Goal: Task Accomplishment & Management: Use online tool/utility

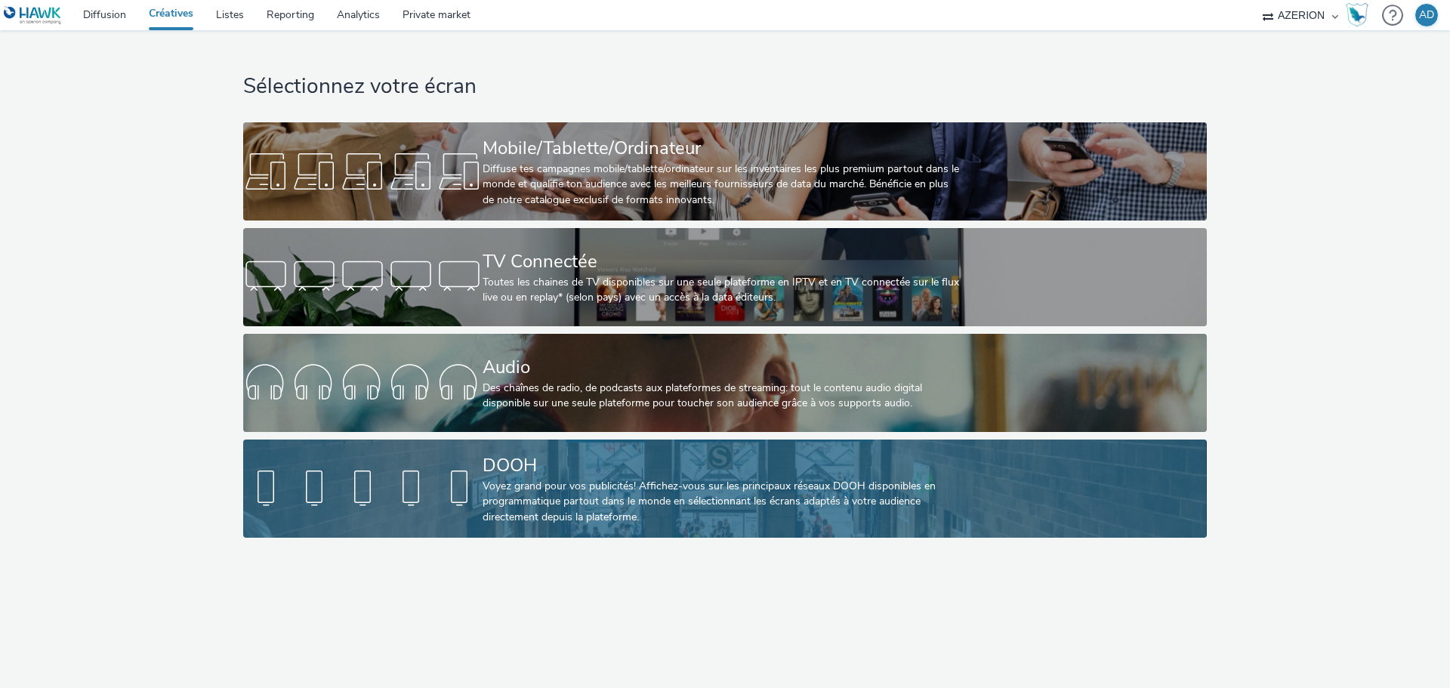
click at [588, 495] on div "Voyez grand pour vos publicités! Affichez-vous sur les principaux réseaux DOOH …" at bounding box center [721, 502] width 479 height 46
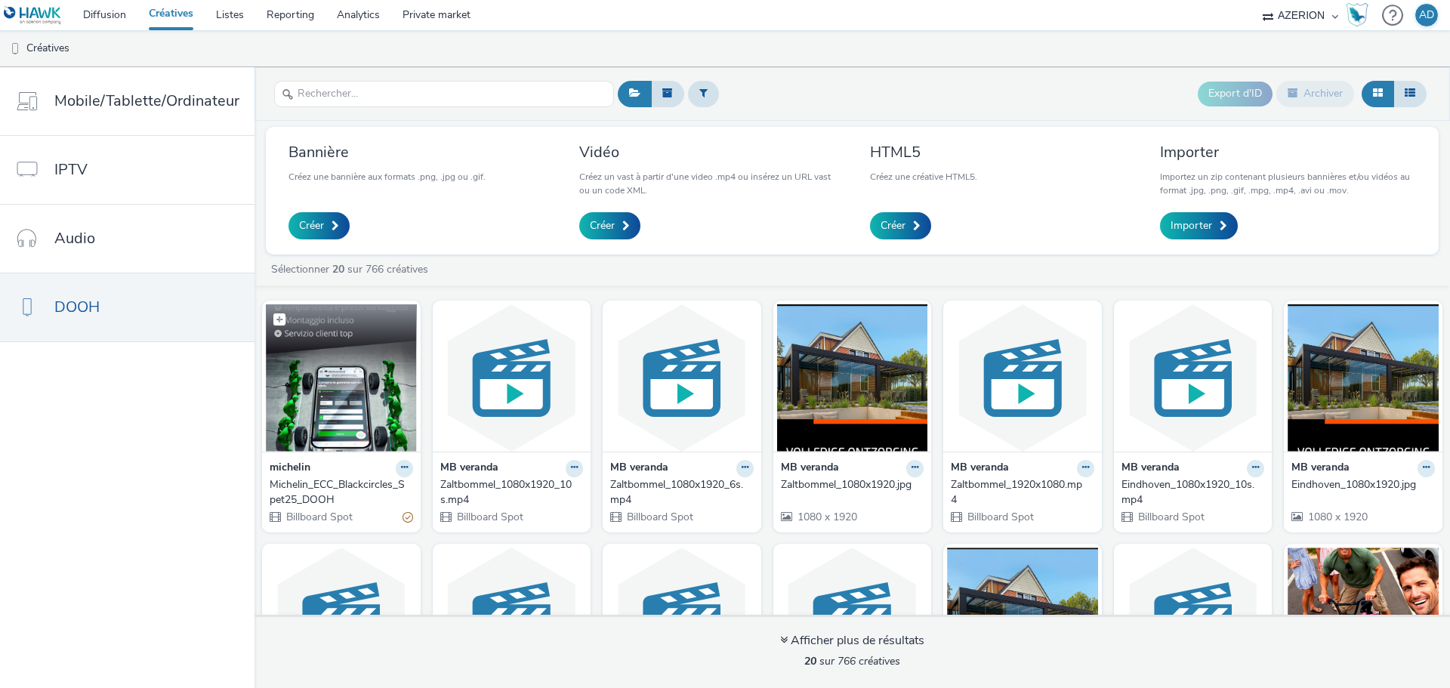
click at [362, 385] on img at bounding box center [341, 377] width 151 height 147
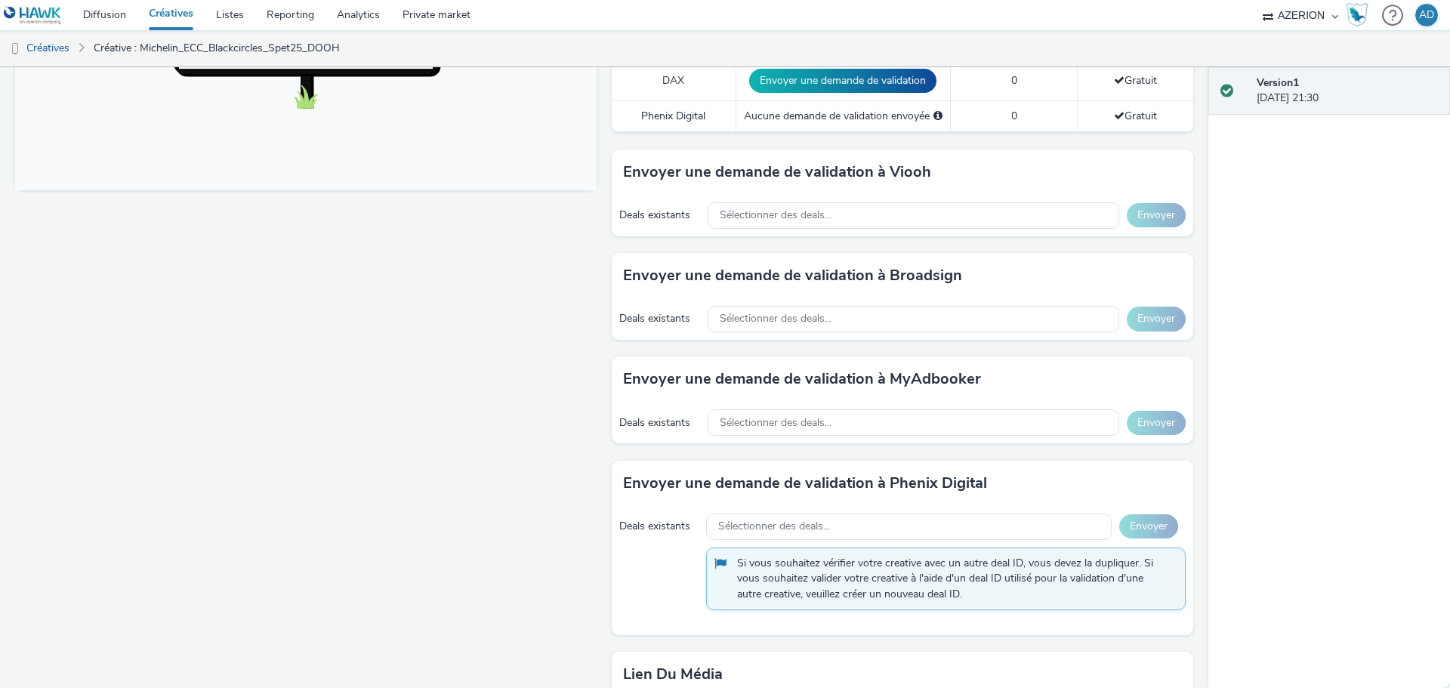
scroll to position [646, 0]
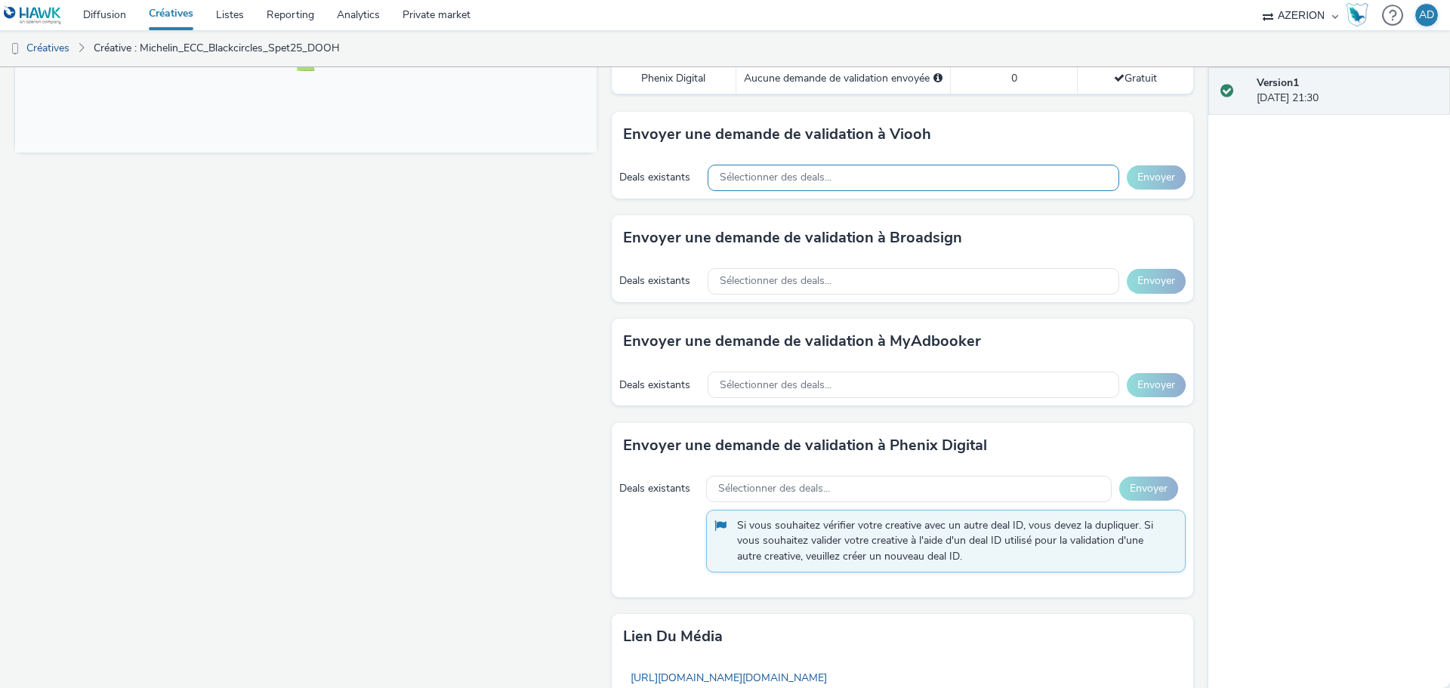
click at [769, 177] on span "Sélectionner des deals..." at bounding box center [776, 177] width 112 height 13
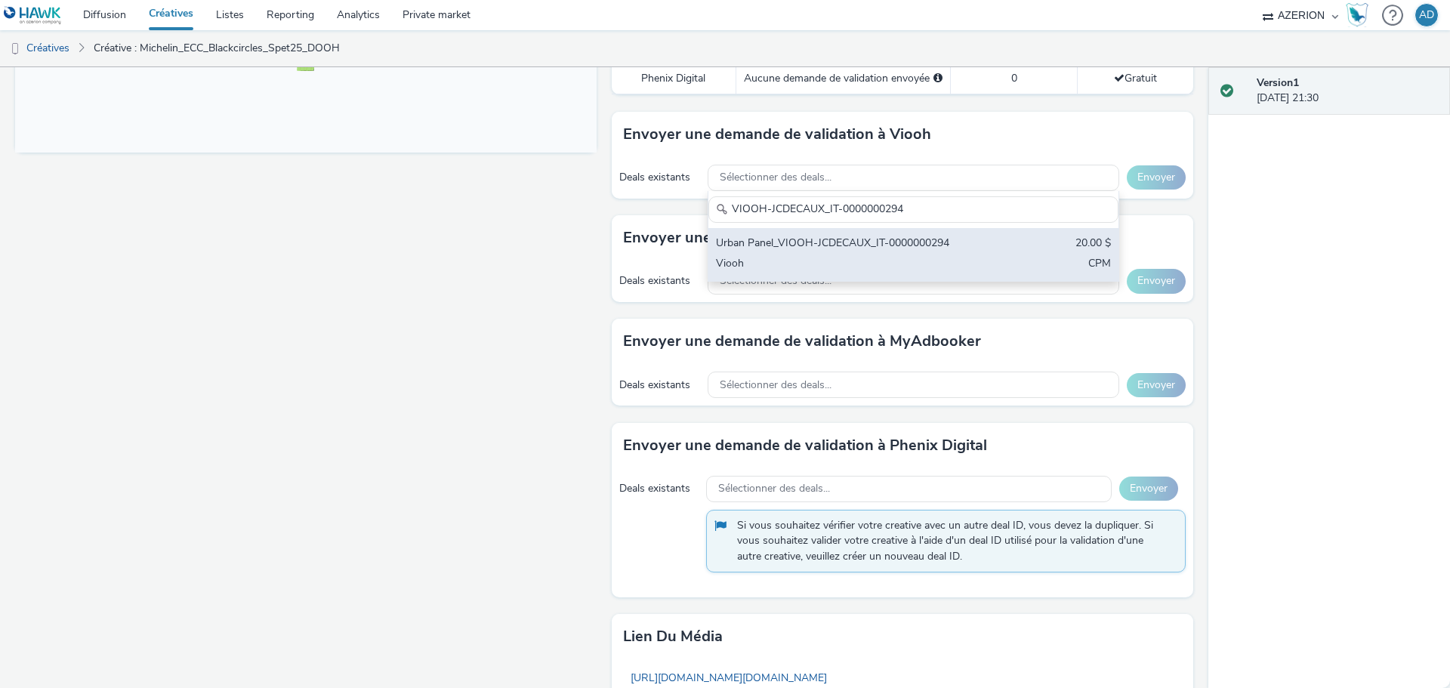
type input "VIOOH-JCDECAUX_IT-0000000294"
click at [823, 249] on div "Urban Panel_VIOOH-JCDECAUX_IT-0000000294" at bounding box center [846, 244] width 260 height 17
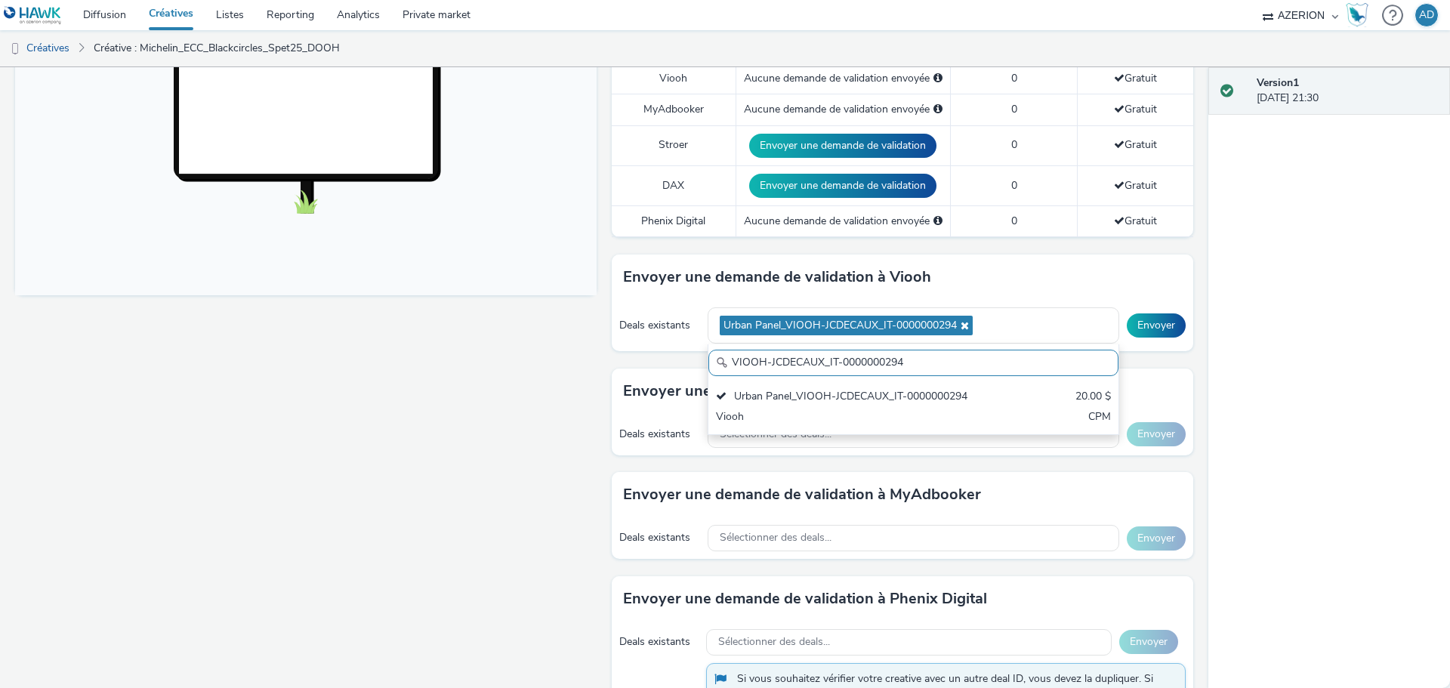
scroll to position [495, 0]
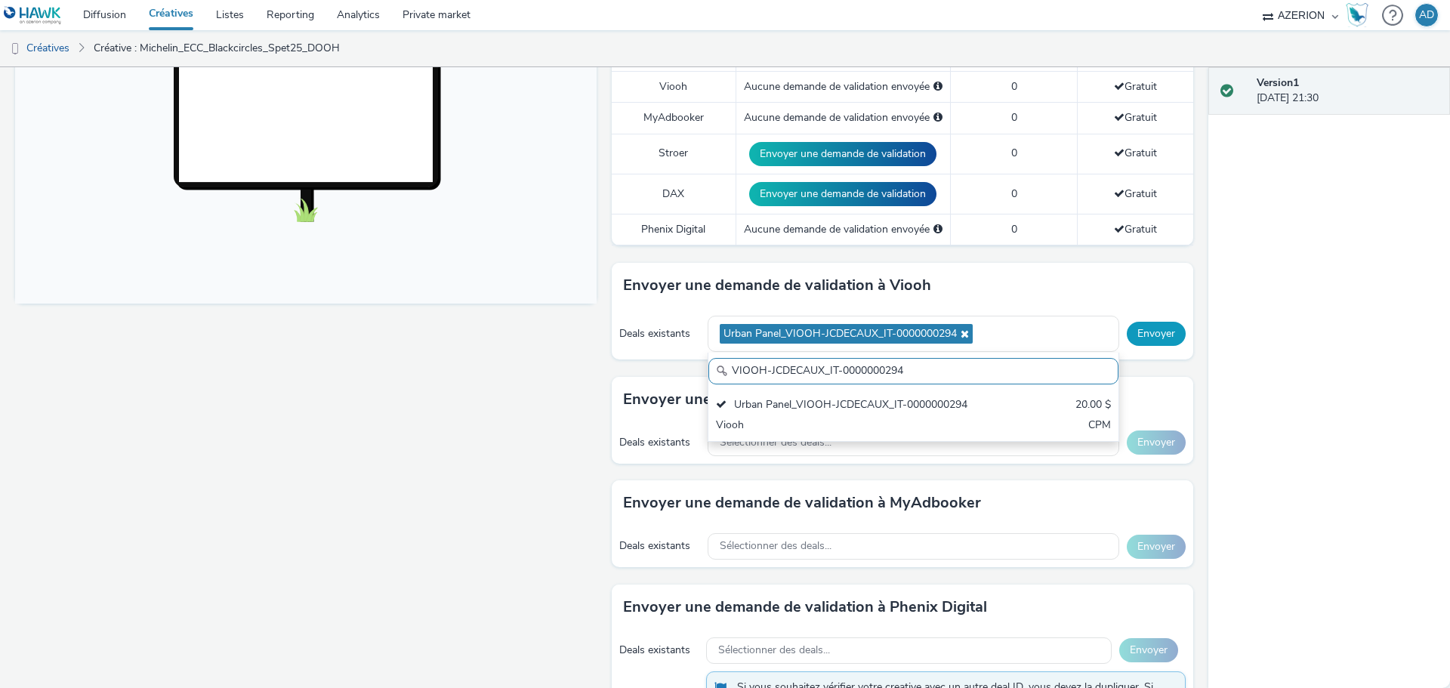
click at [1137, 337] on button "Envoyer" at bounding box center [1156, 334] width 59 height 24
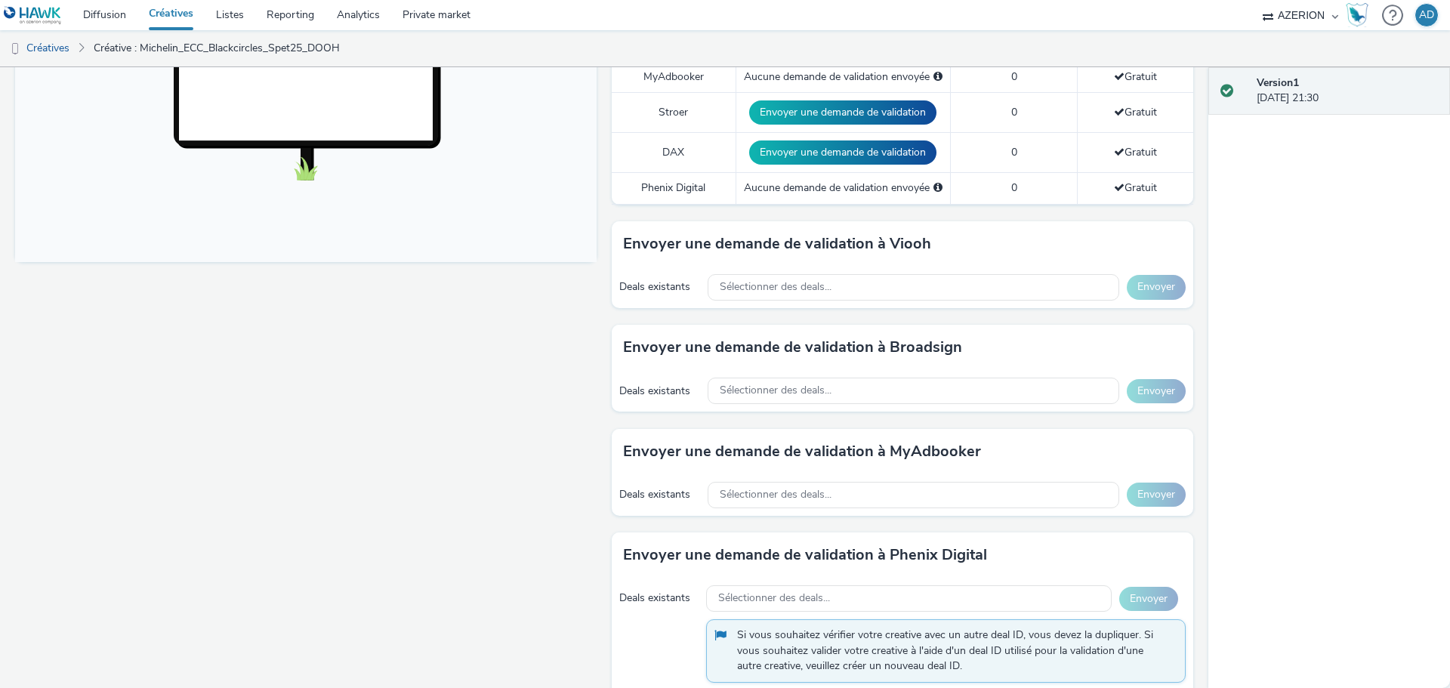
scroll to position [570, 0]
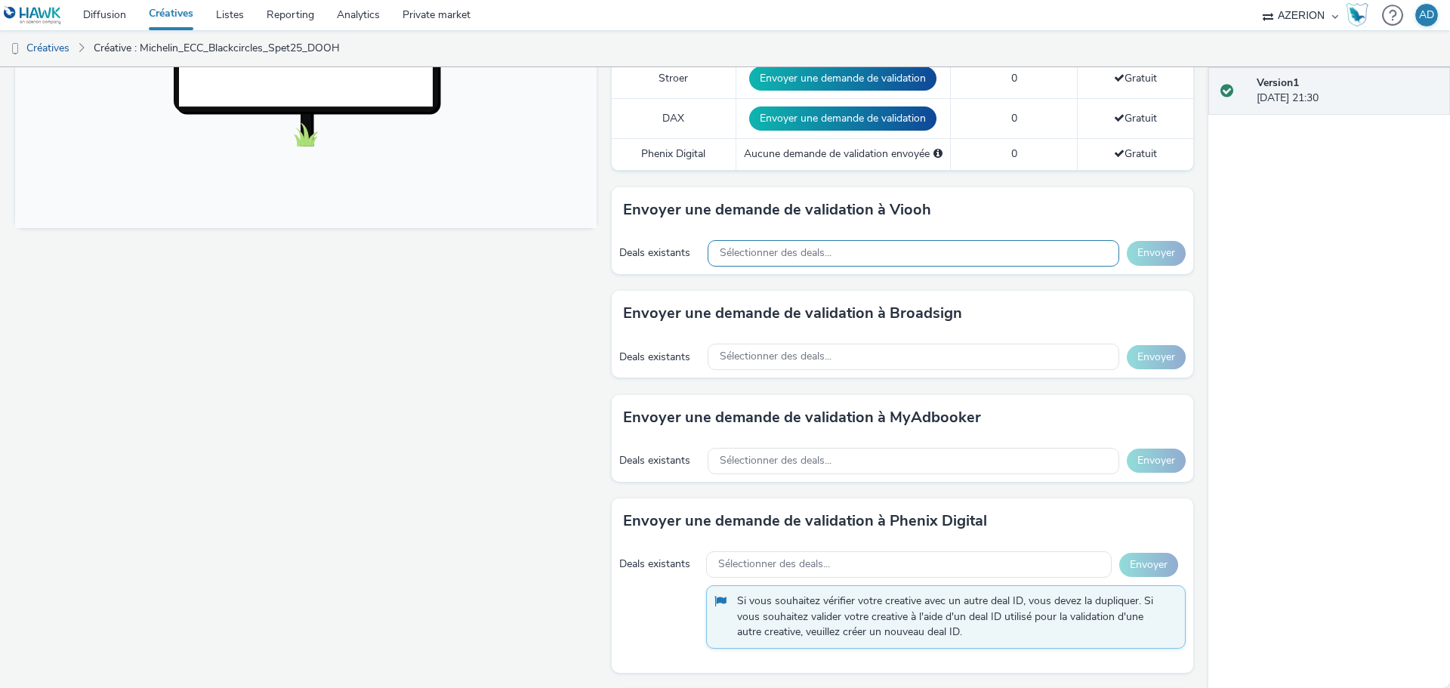
click at [763, 260] on div "Sélectionner des deals..." at bounding box center [912, 253] width 411 height 26
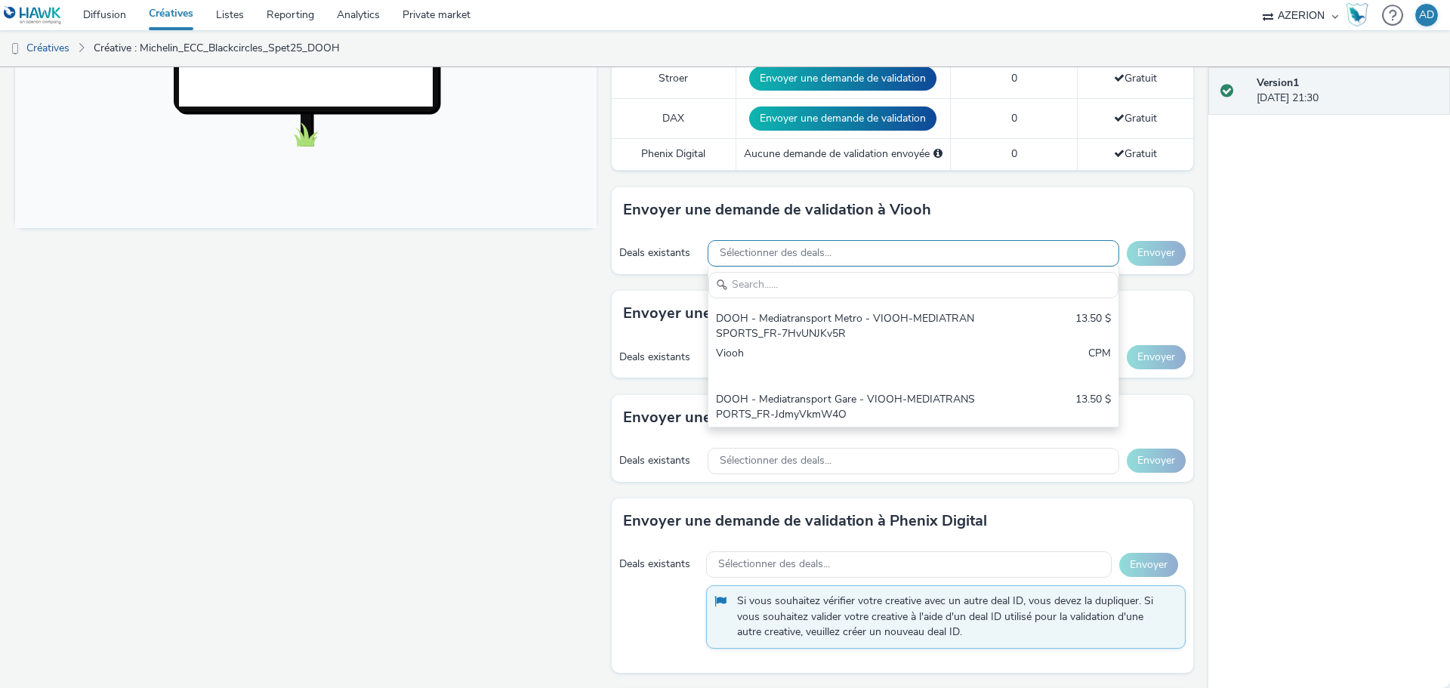
scroll to position [0, 0]
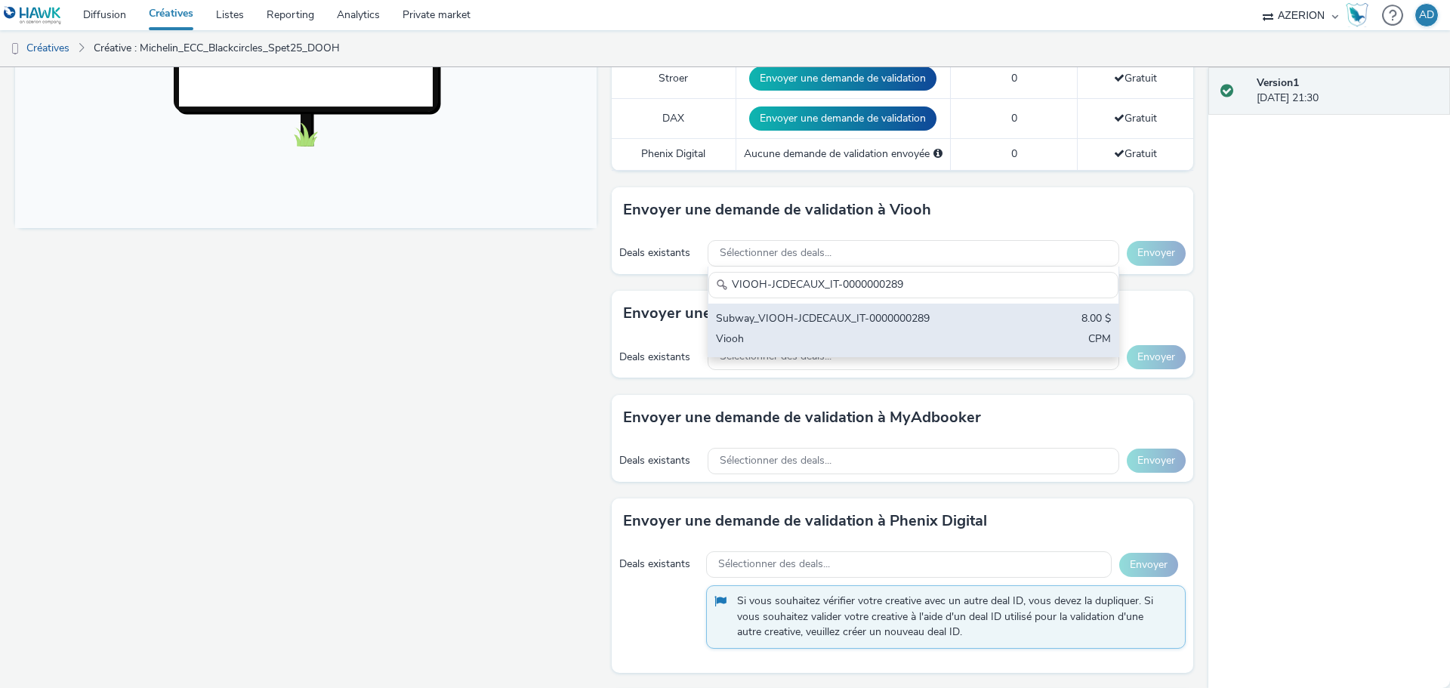
type input "VIOOH-JCDECAUX_IT-0000000289"
click at [873, 320] on div "Subway_VIOOH-JCDECAUX_IT-0000000289" at bounding box center [846, 319] width 260 height 17
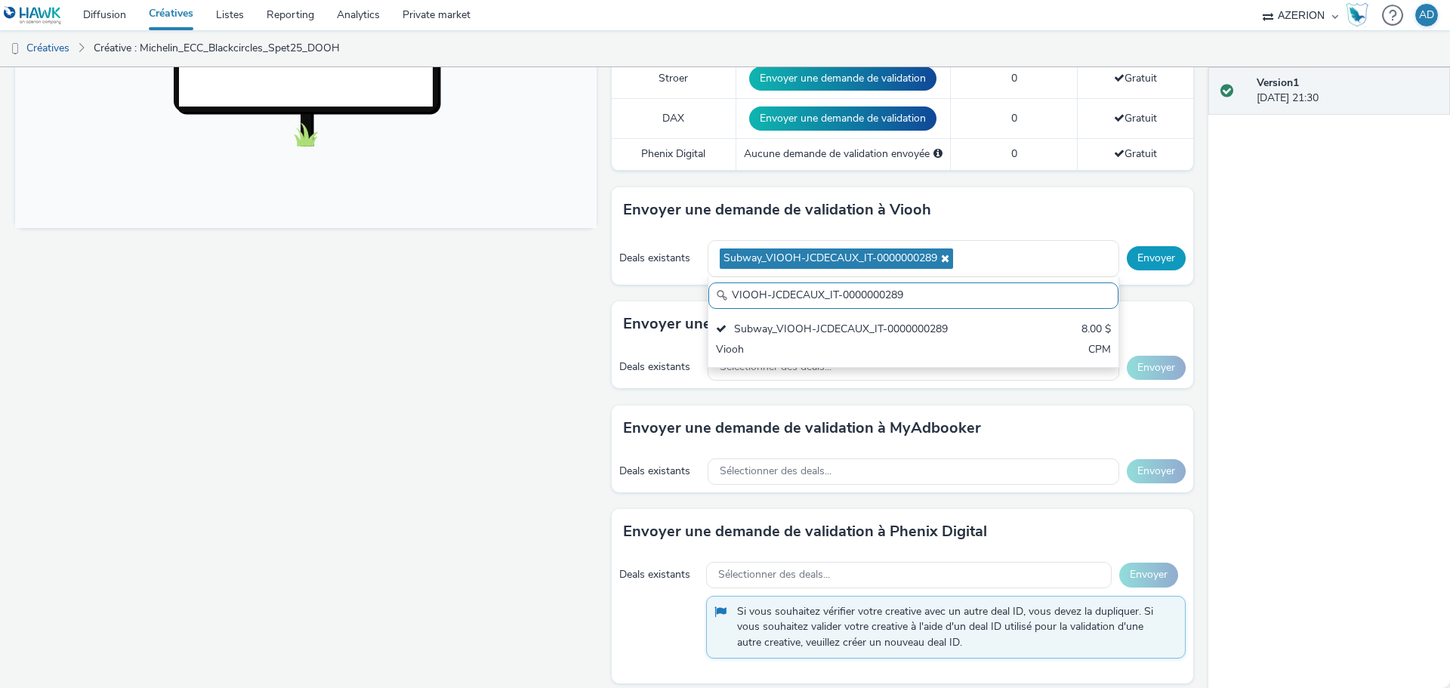
click at [1154, 250] on button "Envoyer" at bounding box center [1156, 258] width 59 height 24
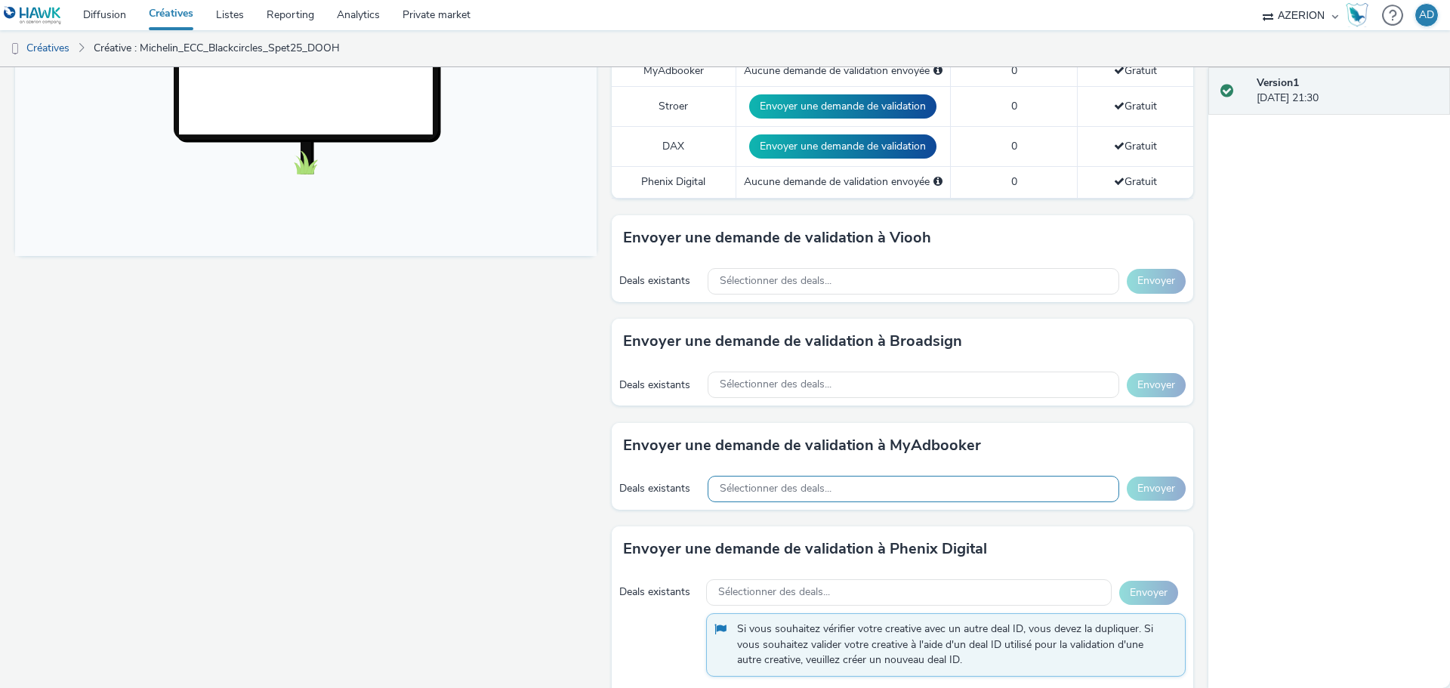
scroll to position [570, 0]
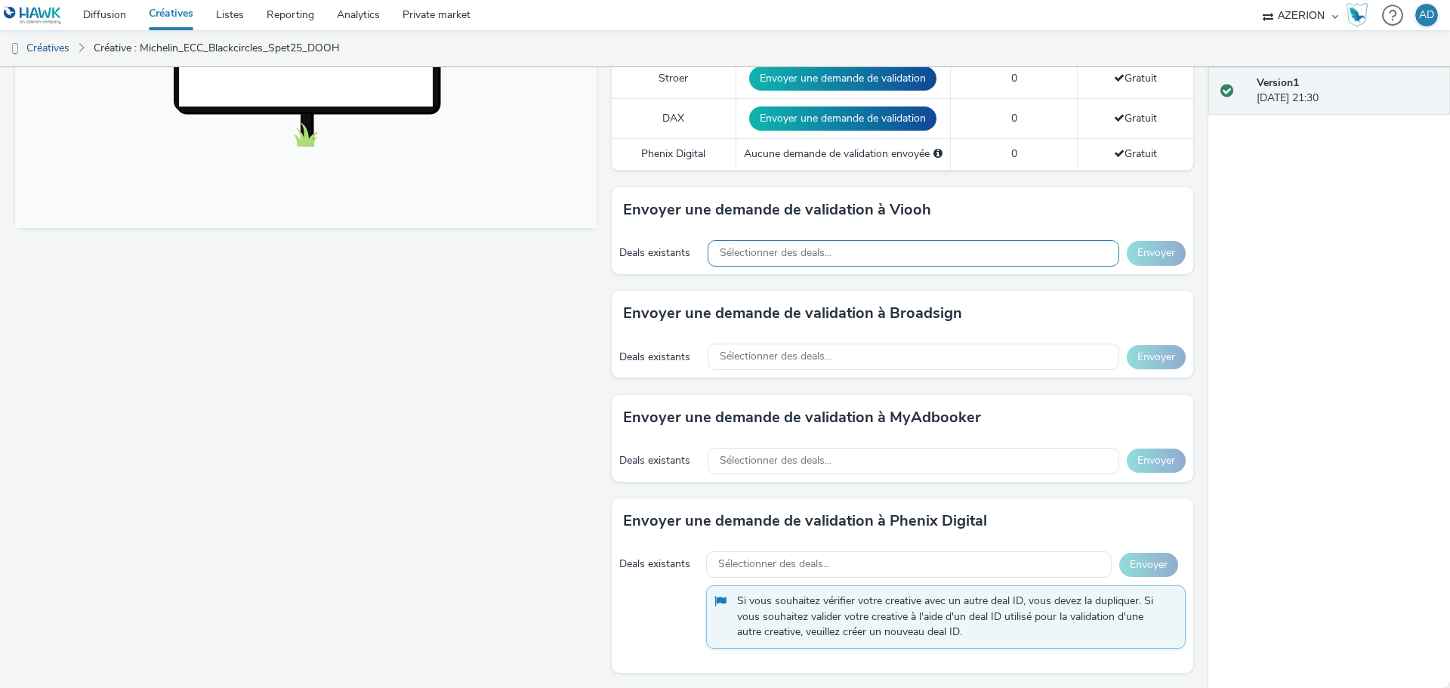
click at [790, 258] on span "Sélectionner des deals..." at bounding box center [776, 253] width 112 height 13
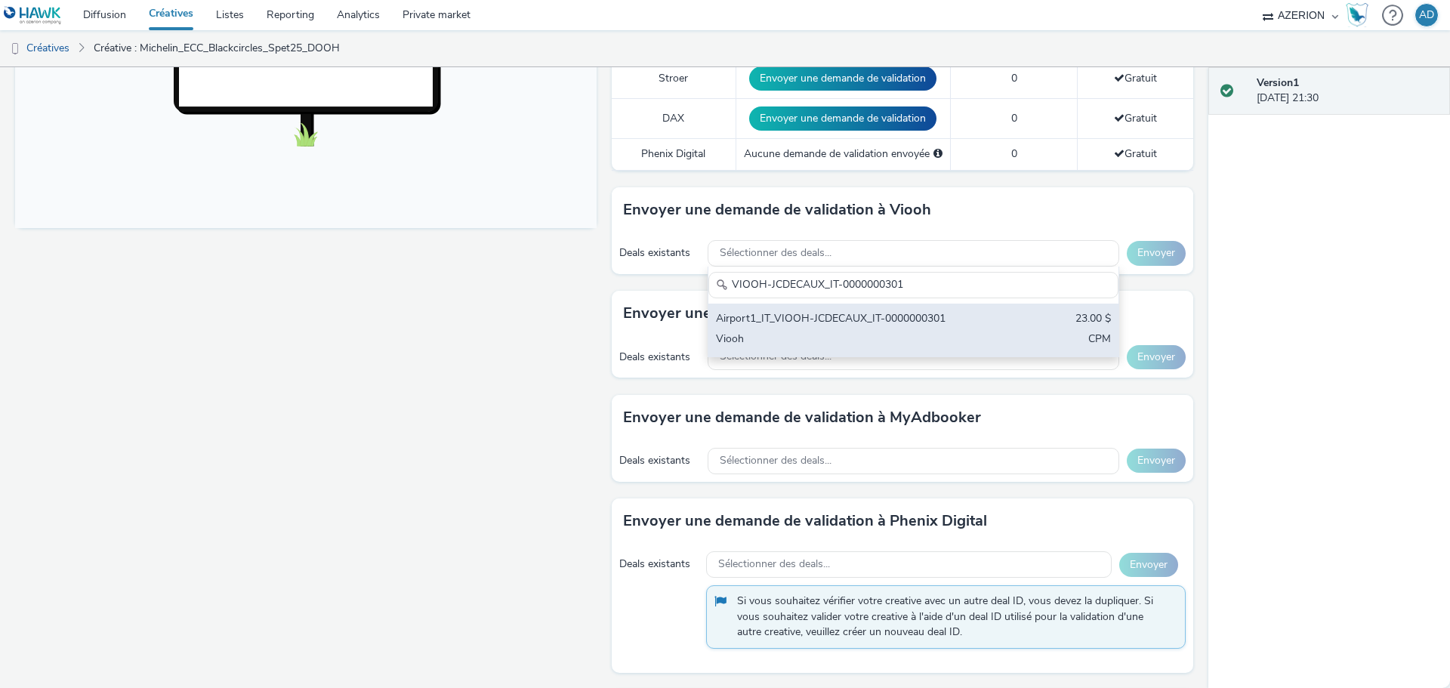
type input "VIOOH-JCDECAUX_IT-0000000301"
click at [812, 319] on div "Airport1_IT_VIOOH-JCDECAUX_IT-0000000301" at bounding box center [846, 319] width 260 height 17
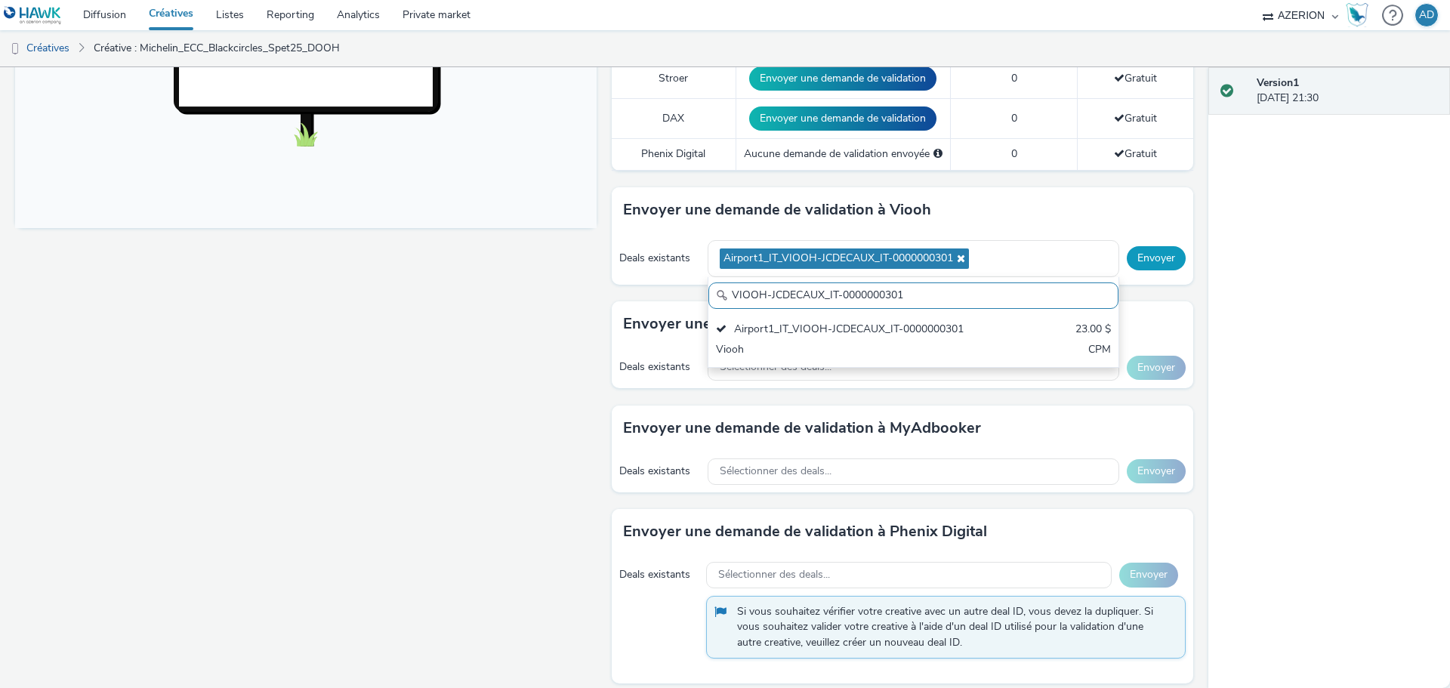
click at [1161, 256] on button "Envoyer" at bounding box center [1156, 258] width 59 height 24
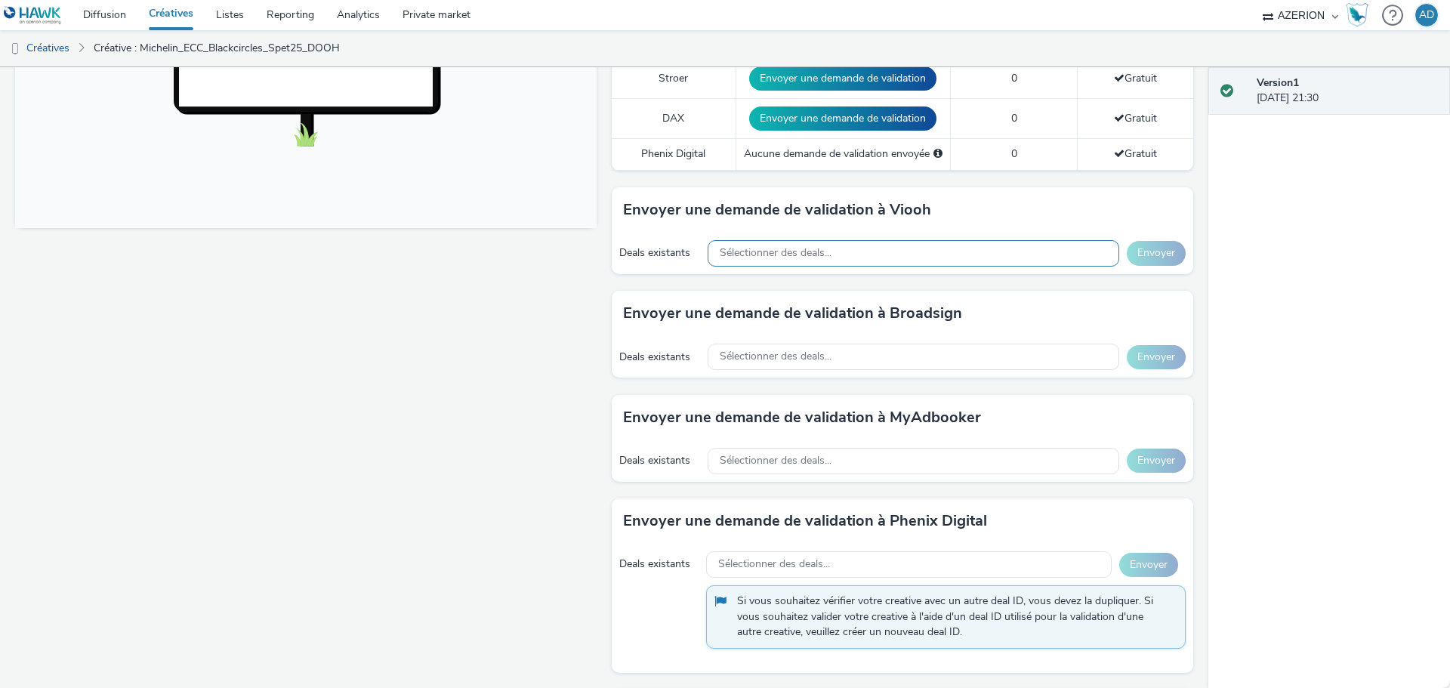
click at [791, 261] on div "Sélectionner des deals..." at bounding box center [912, 253] width 411 height 26
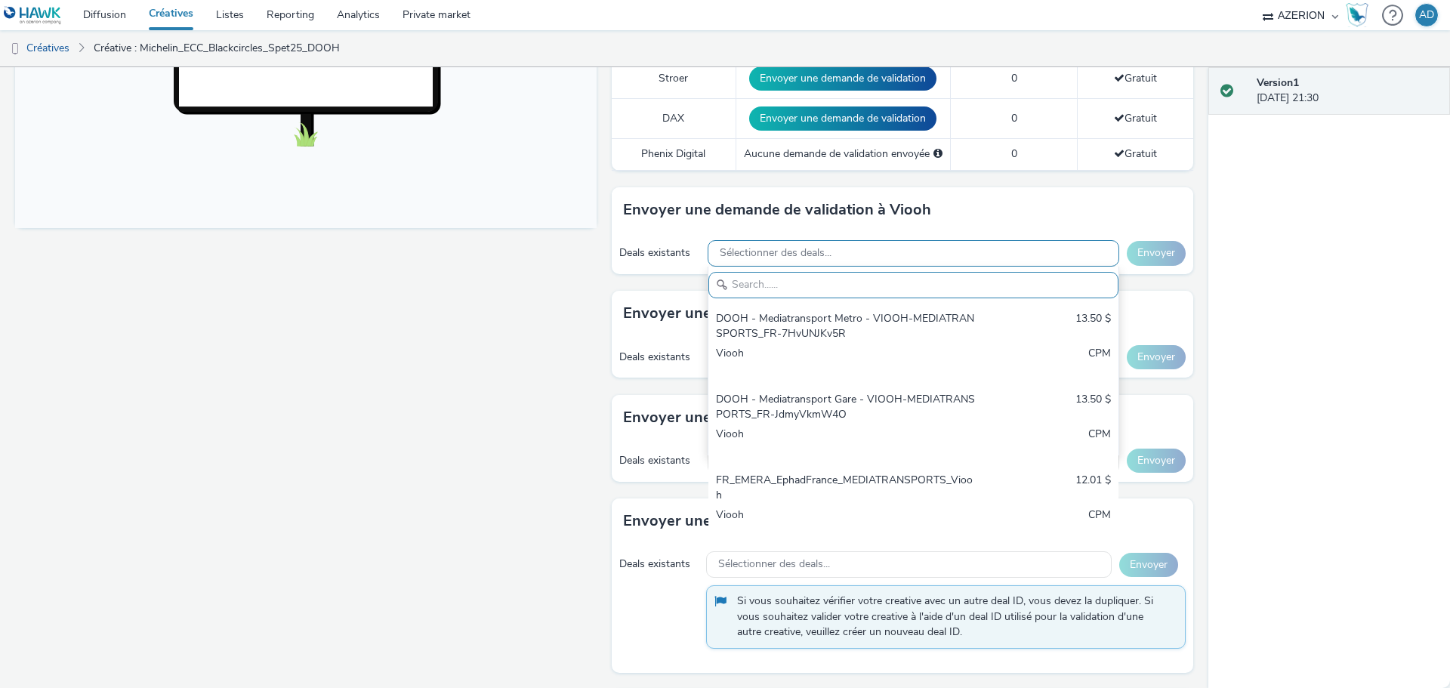
paste input "VIOOH-JCDECAUX_IT-0000000302"
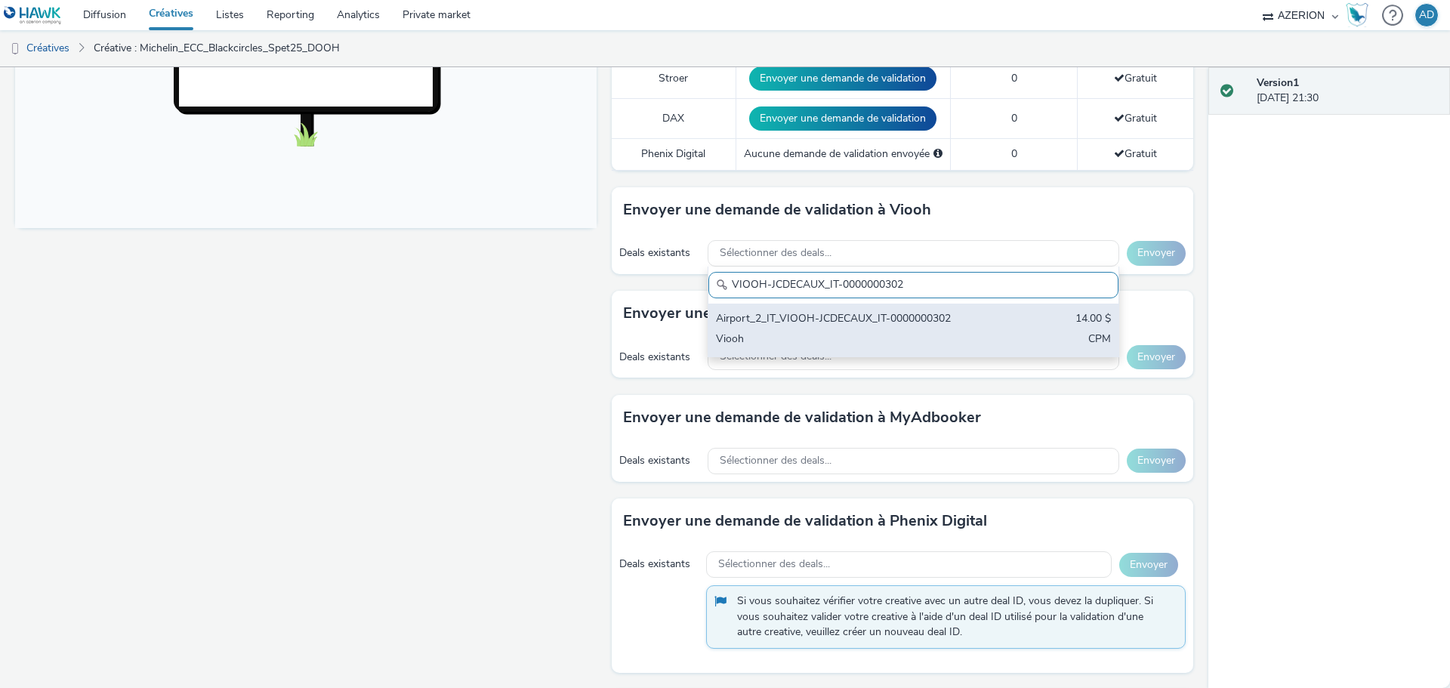
type input "VIOOH-JCDECAUX_IT-0000000302"
click at [812, 318] on div "Airport_2_IT_VIOOH-JCDECAUX_IT-0000000302" at bounding box center [846, 319] width 260 height 17
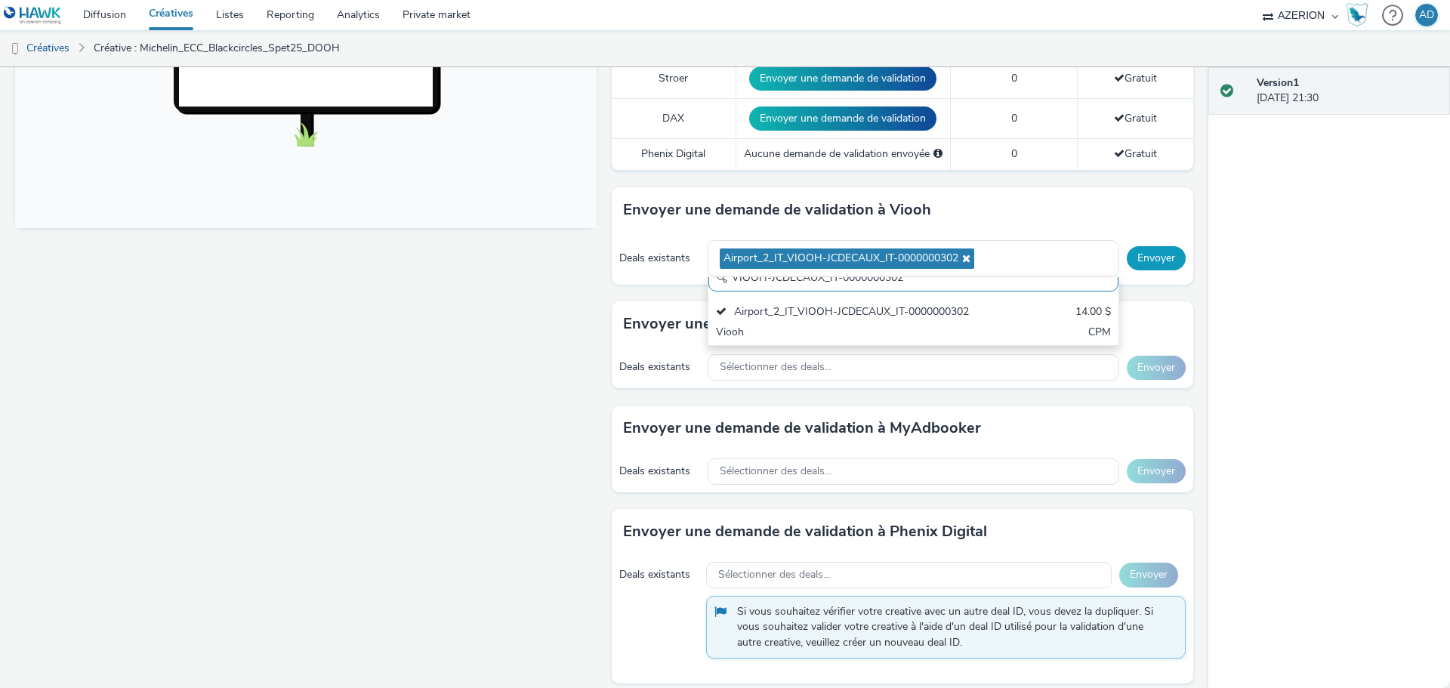
scroll to position [0, 0]
click at [1151, 257] on button "Envoyer" at bounding box center [1156, 258] width 59 height 24
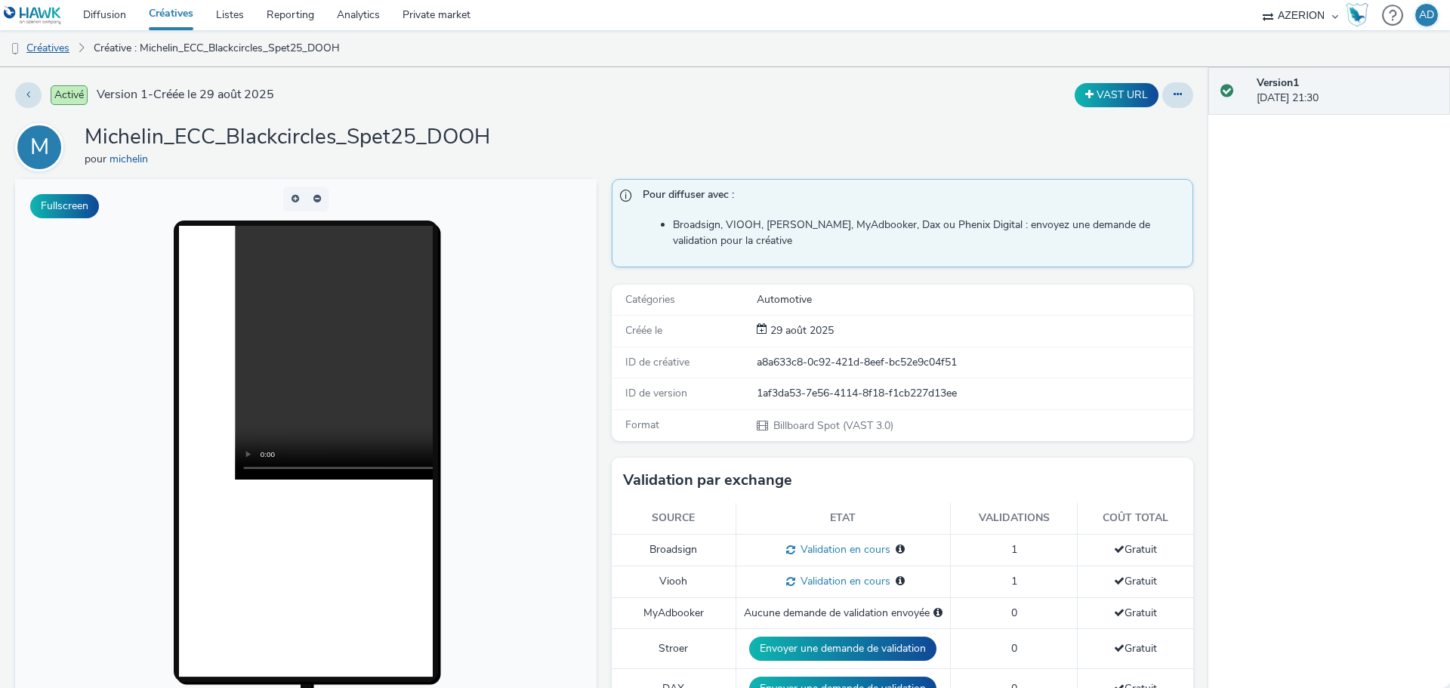
click at [58, 51] on link "Créatives" at bounding box center [38, 48] width 77 height 36
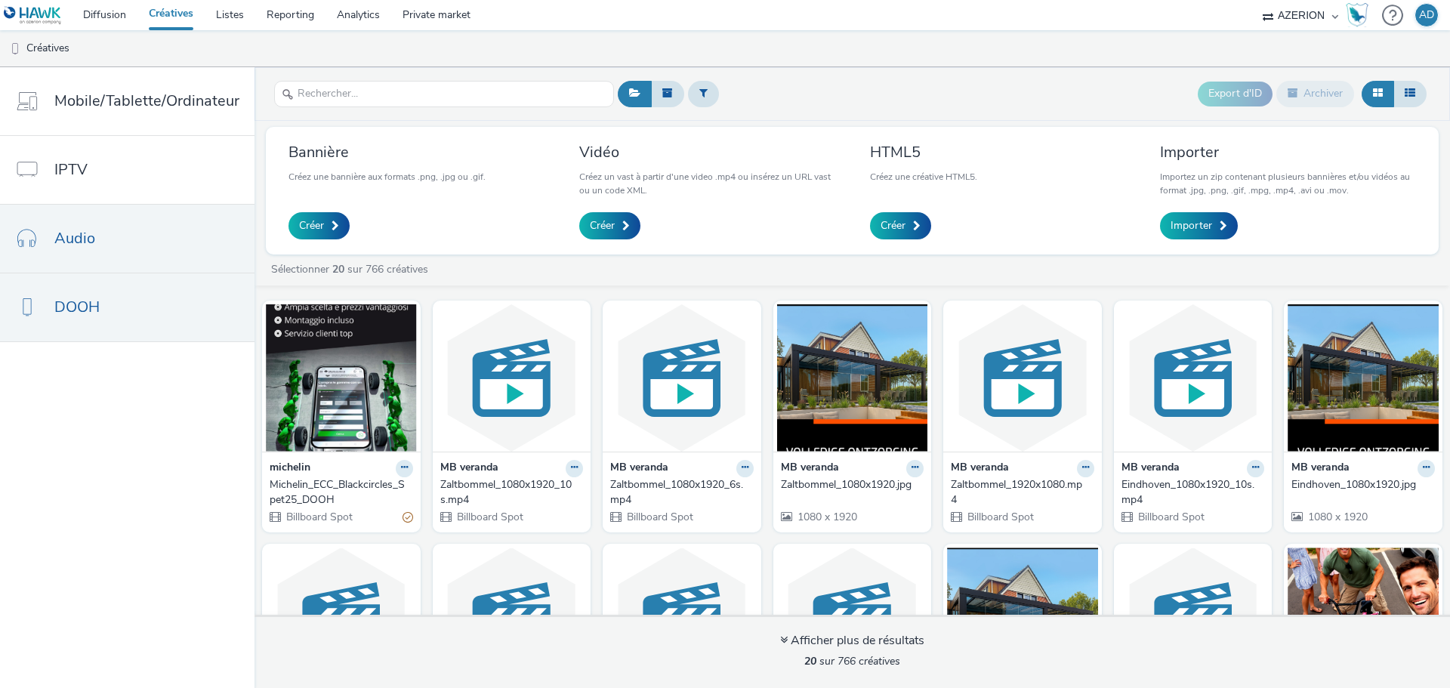
click at [152, 239] on link "Audio" at bounding box center [127, 239] width 254 height 68
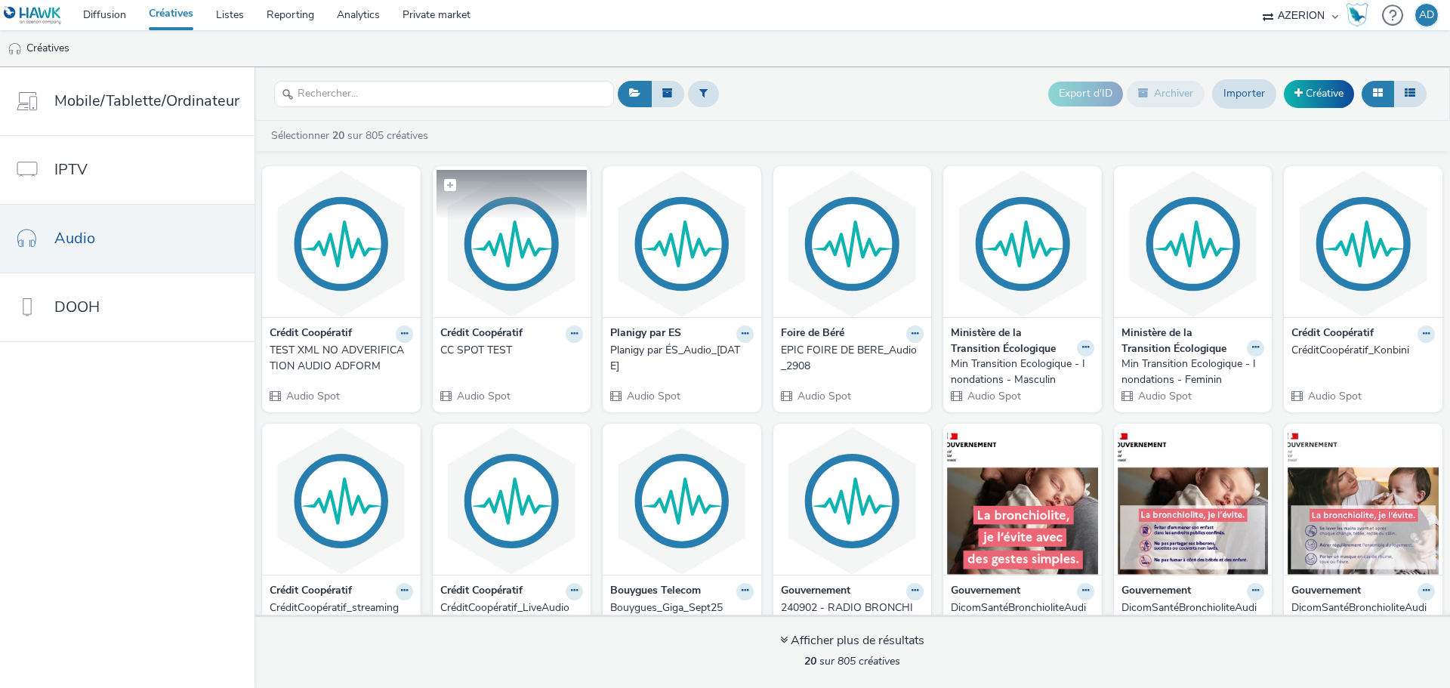
click at [545, 273] on img at bounding box center [511, 243] width 151 height 147
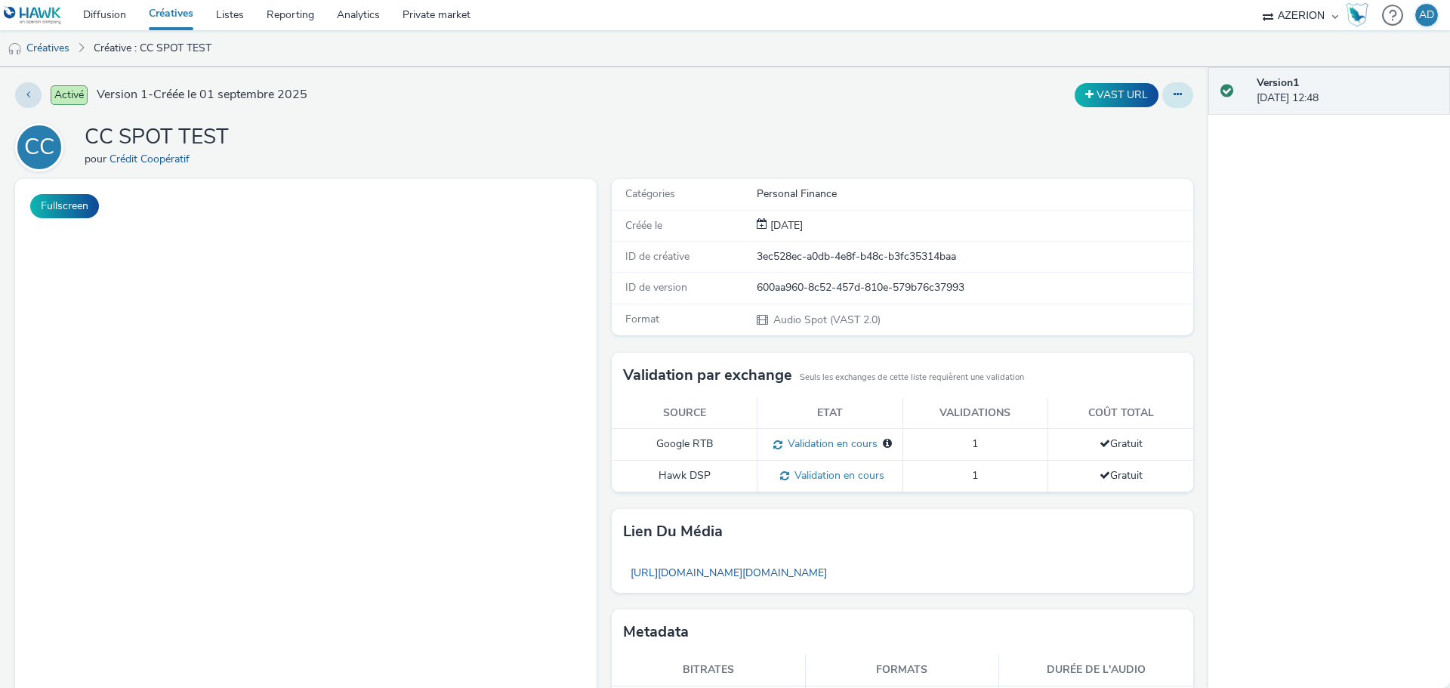
click at [1173, 96] on icon at bounding box center [1177, 94] width 8 height 11
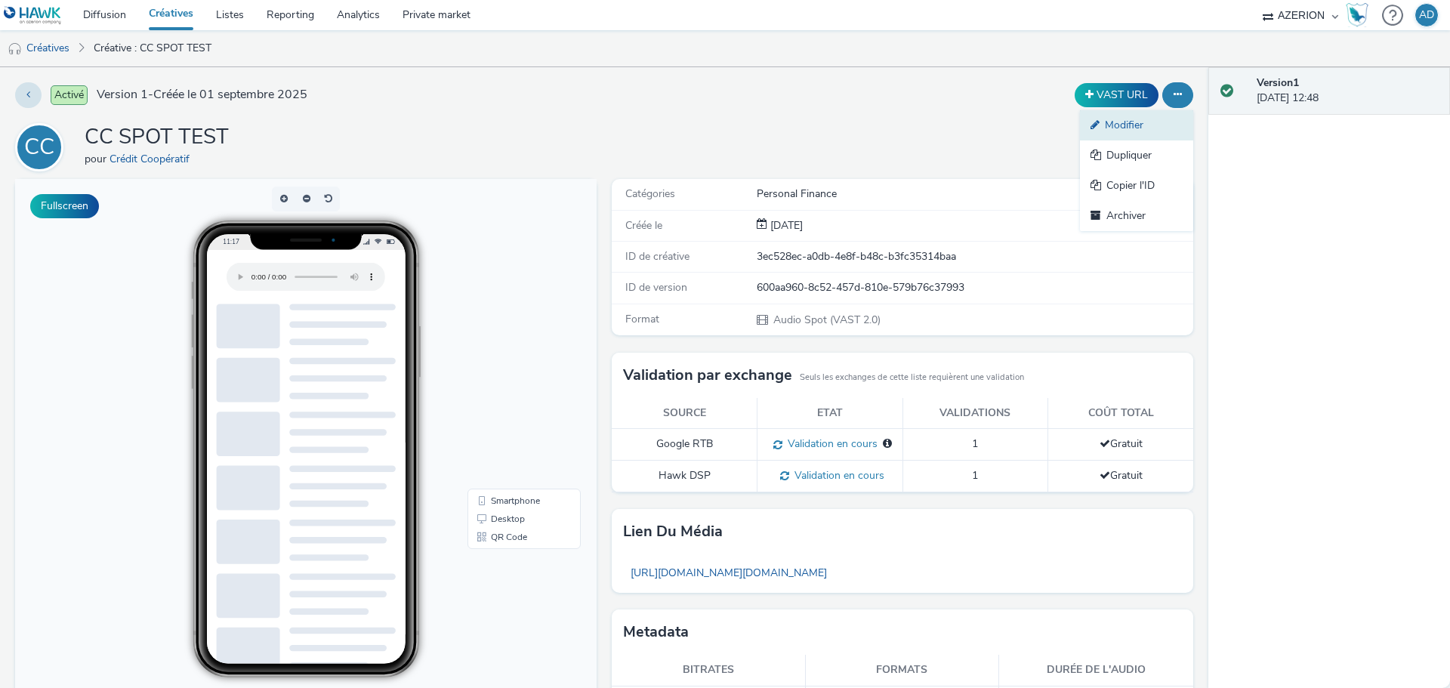
click at [1124, 126] on link "Modifier" at bounding box center [1136, 125] width 113 height 30
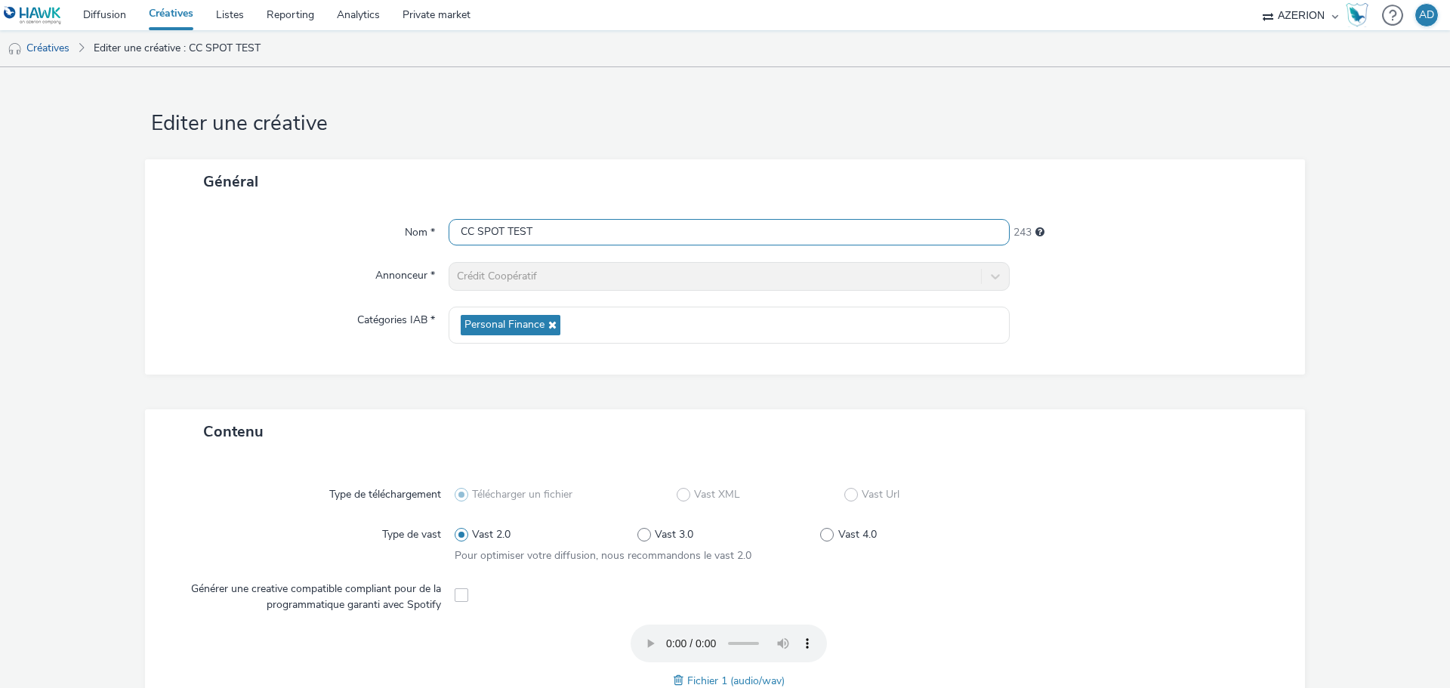
click at [542, 230] on input "CC SPOT TEST" at bounding box center [728, 232] width 561 height 26
paste input "rédit_Coopératif"
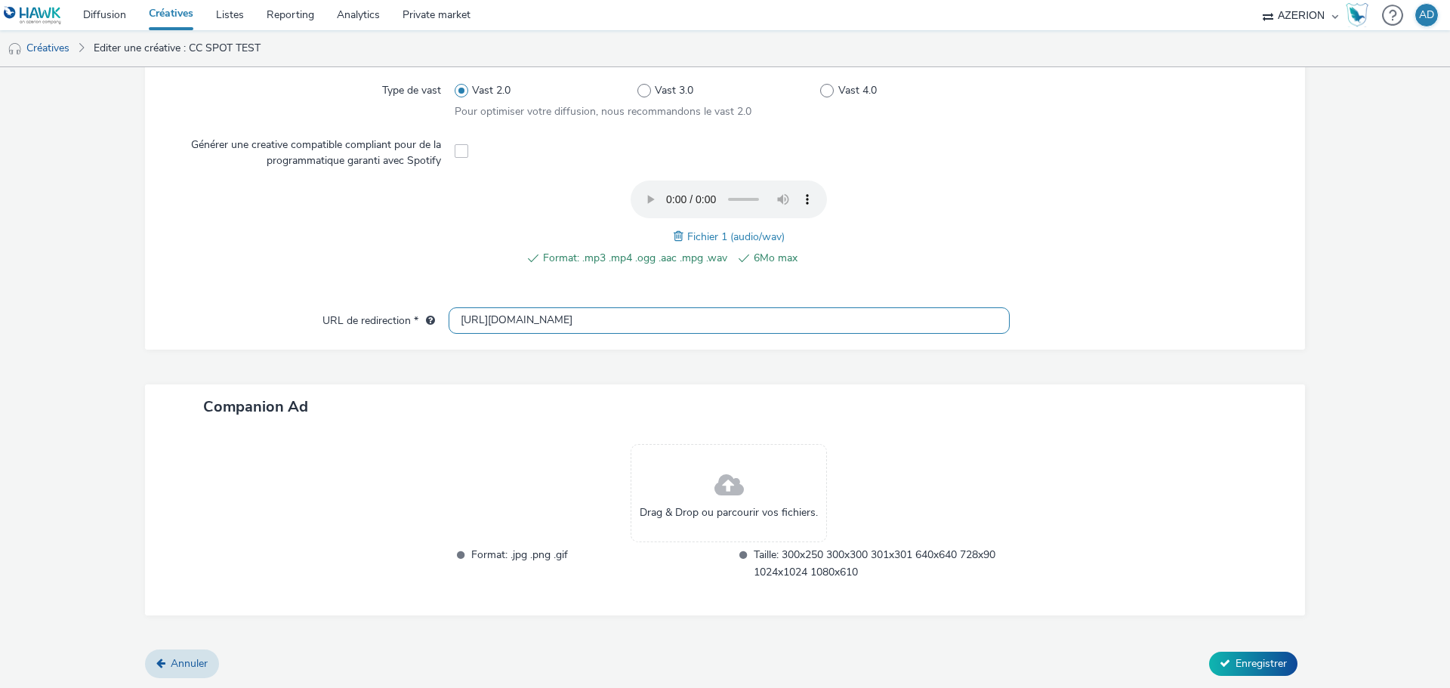
scroll to position [445, 0]
type input "Crédit_Coopératif_Septembre2025"
click at [1235, 659] on span "Enregistrer" at bounding box center [1260, 662] width 51 height 14
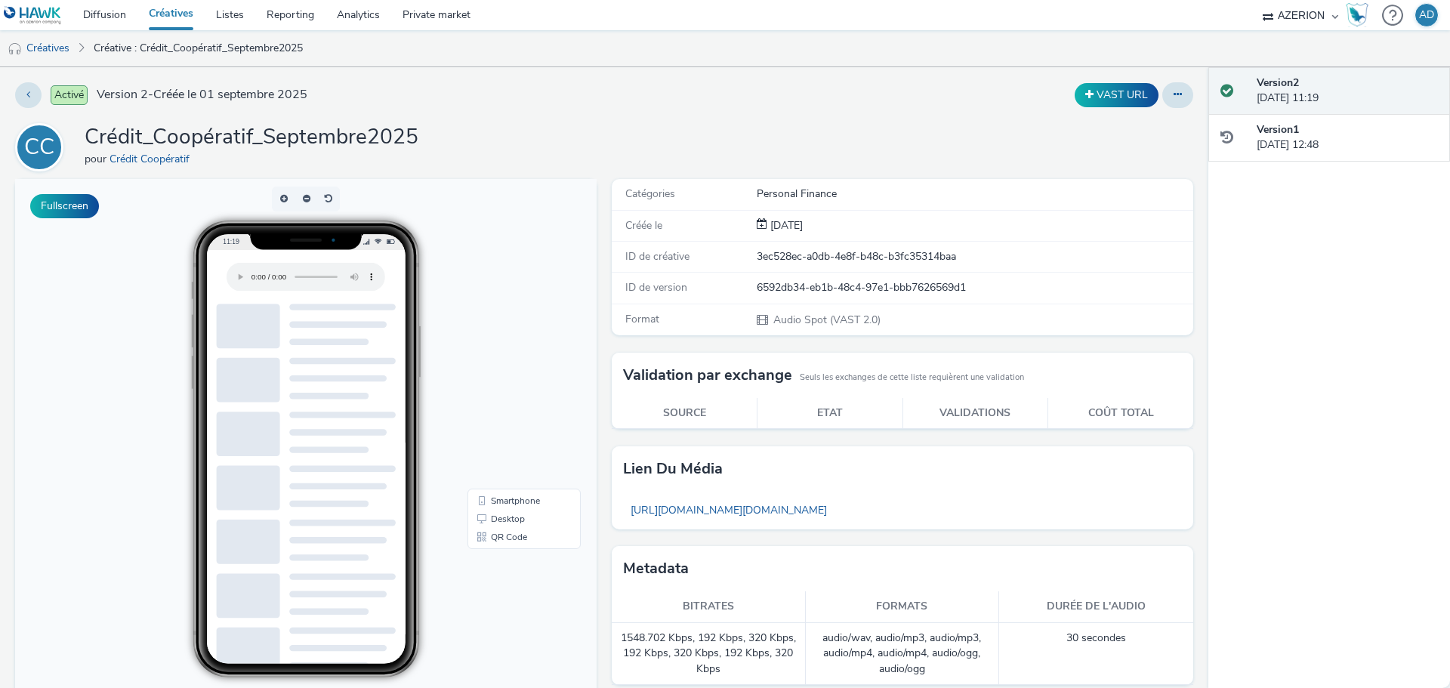
click at [78, 46] on li "Créatives" at bounding box center [43, 48] width 86 height 36
click at [51, 48] on link "Créatives" at bounding box center [38, 48] width 77 height 36
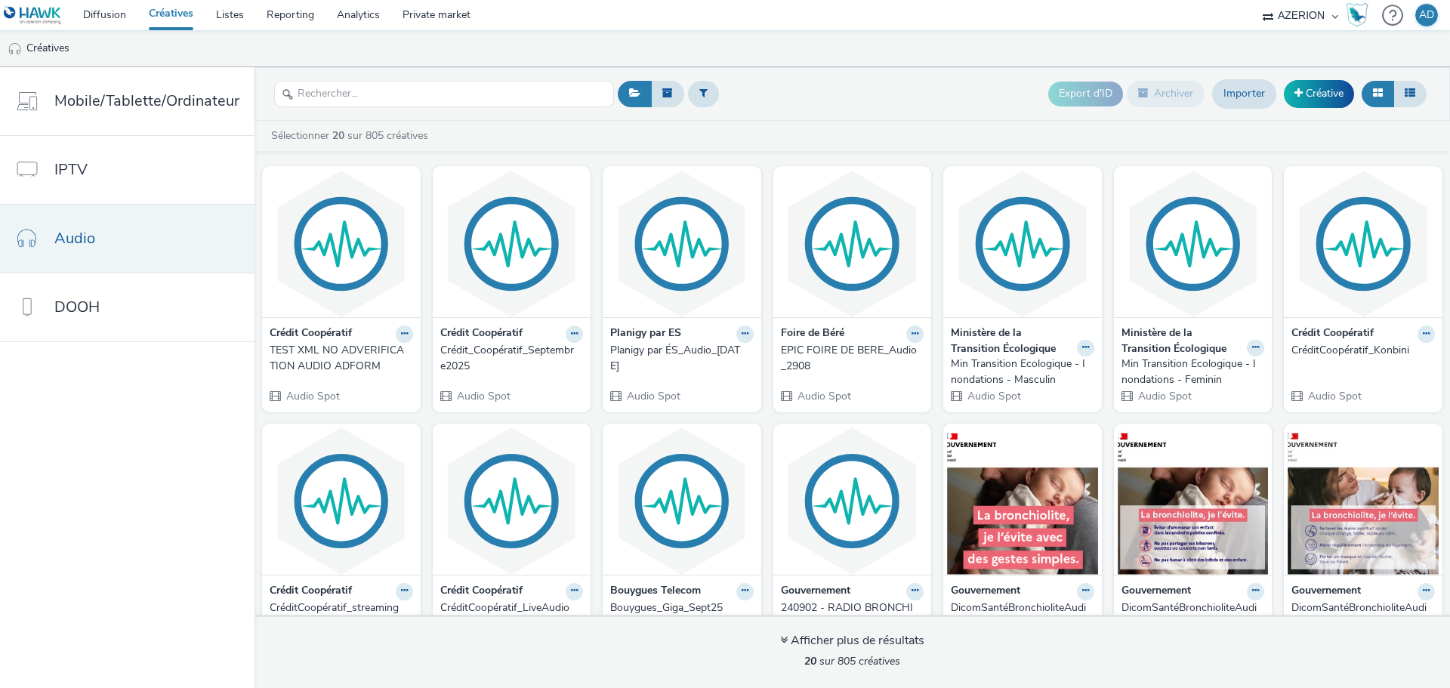
click at [162, 238] on link "Audio" at bounding box center [127, 239] width 254 height 68
click at [515, 351] on div "Crédit_Coopératif_Septembre2025" at bounding box center [508, 358] width 137 height 31
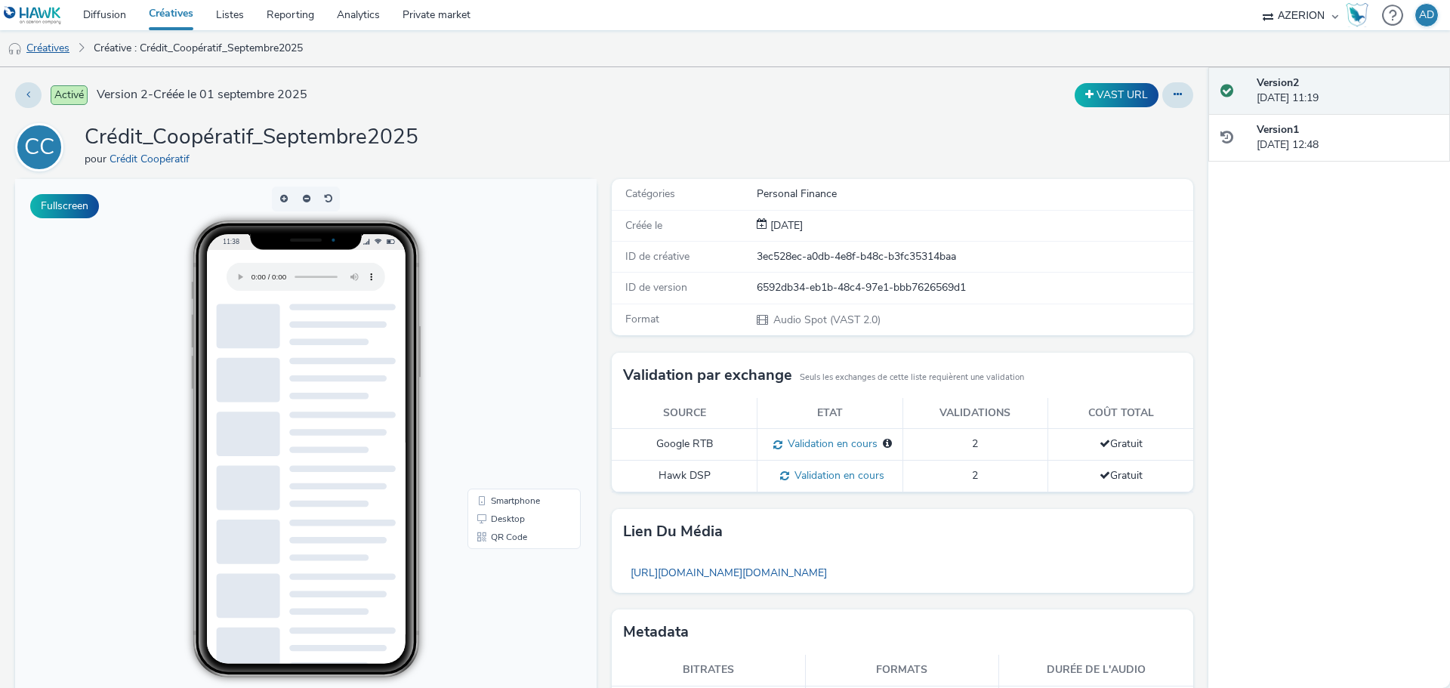
click at [63, 48] on link "Créatives" at bounding box center [38, 48] width 77 height 36
